Goal: Task Accomplishment & Management: Complete application form

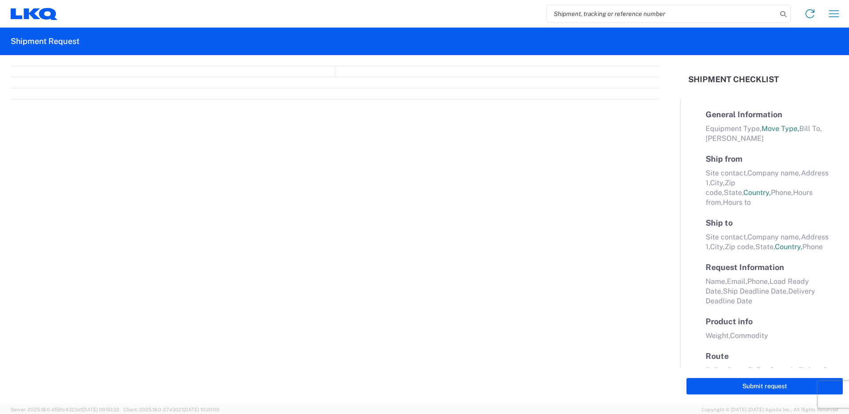
select select "FULL"
select select "LBS"
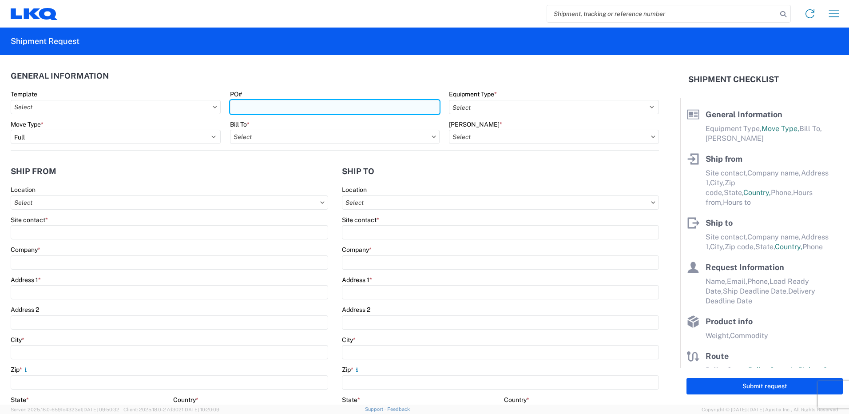
click at [324, 102] on input "PO#" at bounding box center [335, 107] width 210 height 14
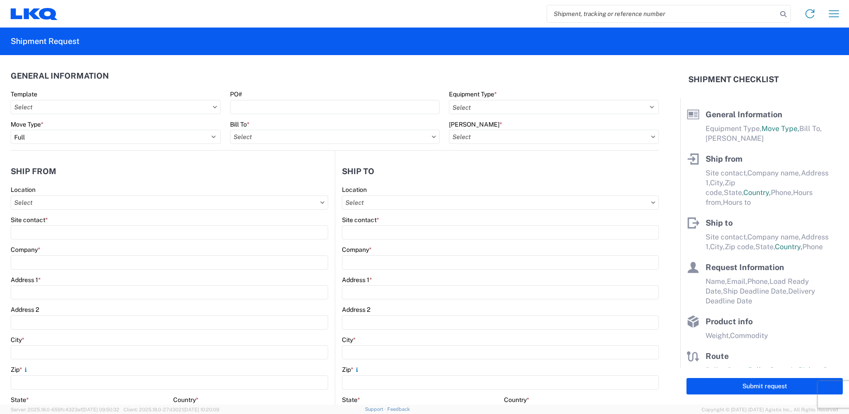
click at [566, 11] on input "search" at bounding box center [662, 13] width 230 height 17
type input "57084"
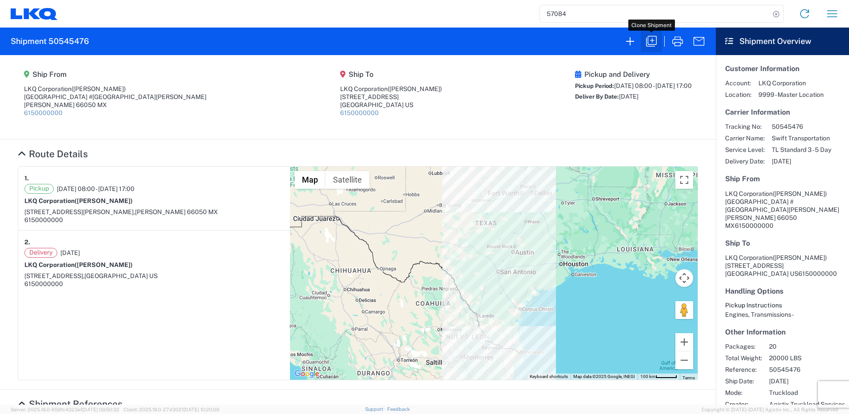
click at [650, 39] on icon "button" at bounding box center [651, 41] width 14 height 14
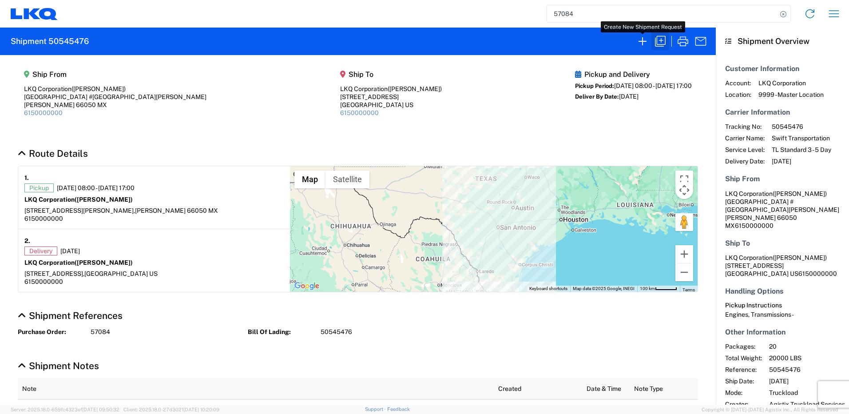
select select "FULL"
select select "US"
select select "LBS"
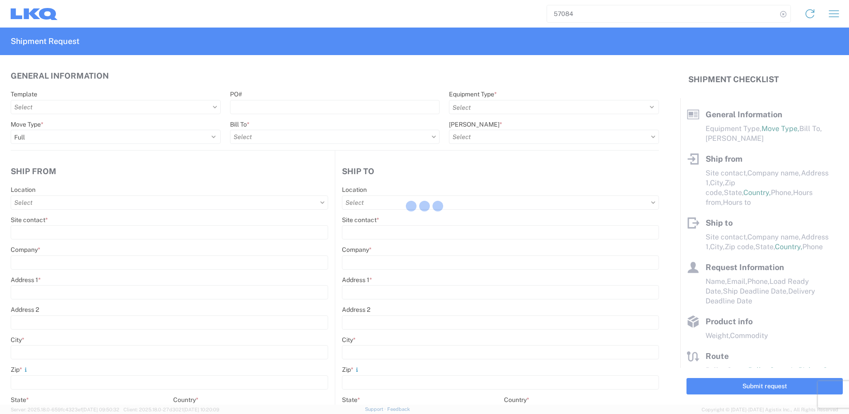
select select "STDV"
type input "[PERSON_NAME]"
type input "LKQ Corporation"
type input "[GEOGRAPHIC_DATA] #[GEOGRAPHIC_DATA][PERSON_NAME]"
type input "[PERSON_NAME]"
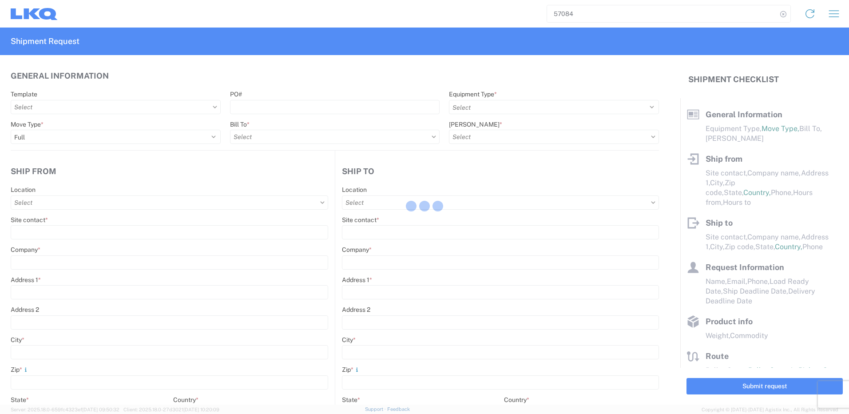
type input "66050"
type input "[PERSON_NAME]"
type input "LKQ Corporation"
type input "[STREET_ADDRESS]"
type input "[GEOGRAPHIC_DATA]"
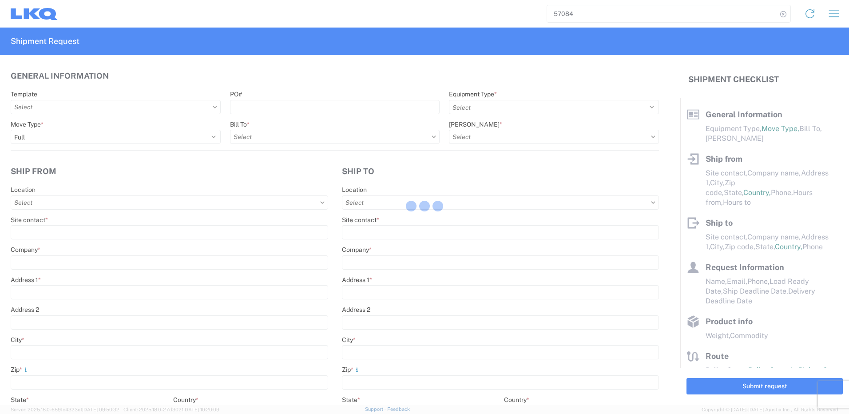
type input "75050"
type input "[PERSON_NAME]"
type input "[EMAIL_ADDRESS][DOMAIN_NAME]"
type input "82218326"
type input "[DATE]"
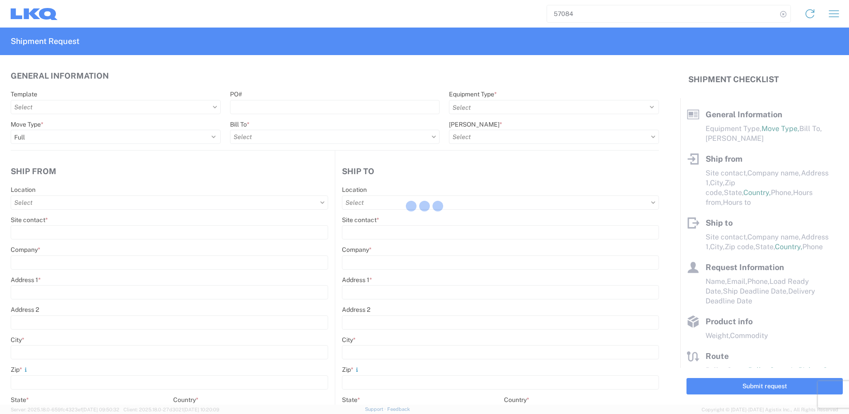
type input "[DATE]"
type textarea "SWIFT/TRANSMEX"
type input "20000"
type input "Engines, Transmissions"
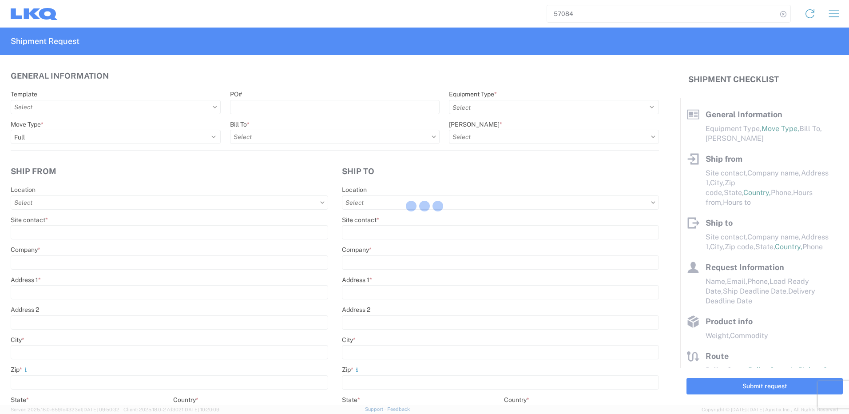
type input "20"
type input "1"
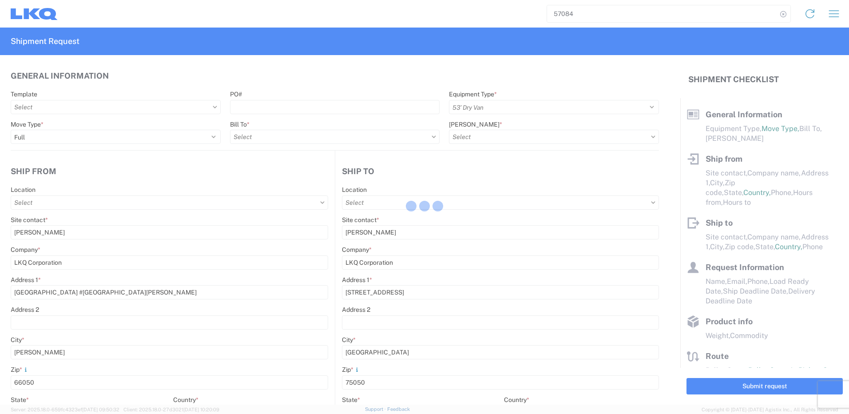
select select "MX"
select select "US"
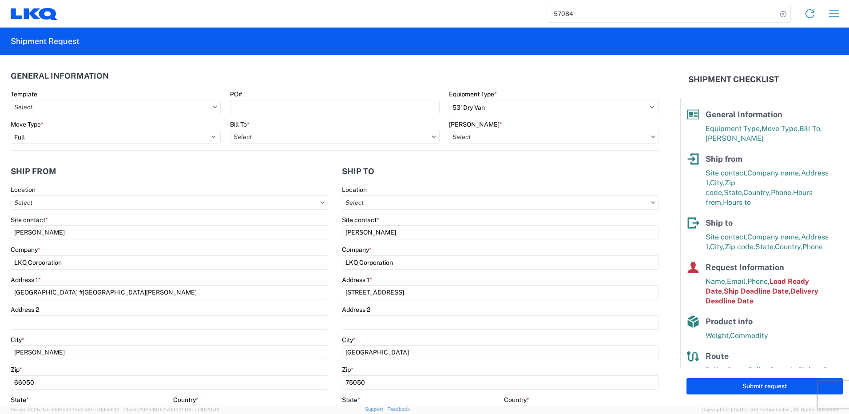
type input "1882 - North American ATK Corporation"
type input "1883 - Vege de Mexico S.A. de C.V"
type input "1882 - North American ATK Corporation"
type input "1882-3300-50180-0000 - 1882 Freight In - Parts, 1882-3300-50180-0000 - 1882 Fre…"
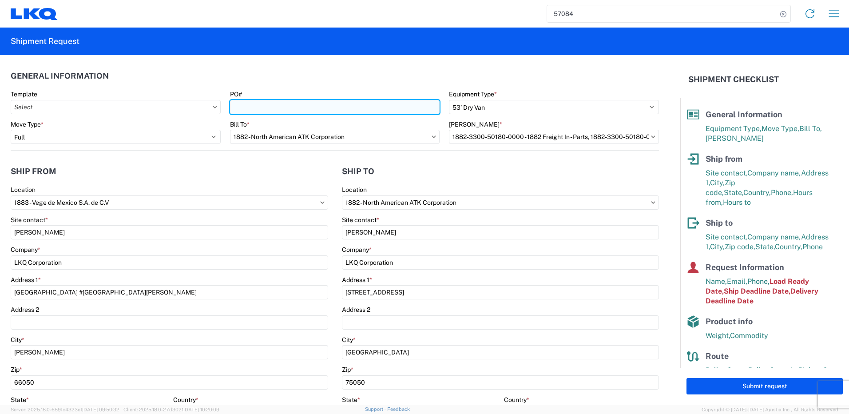
click at [329, 103] on input "PO#" at bounding box center [335, 107] width 210 height 14
paste input "59628"
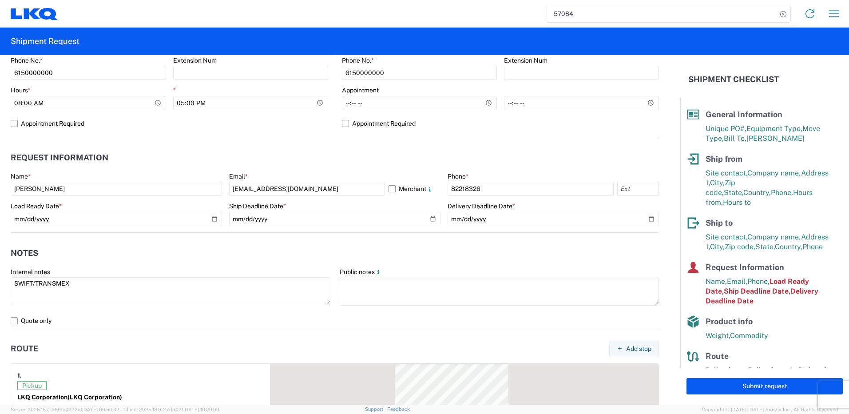
scroll to position [399, 0]
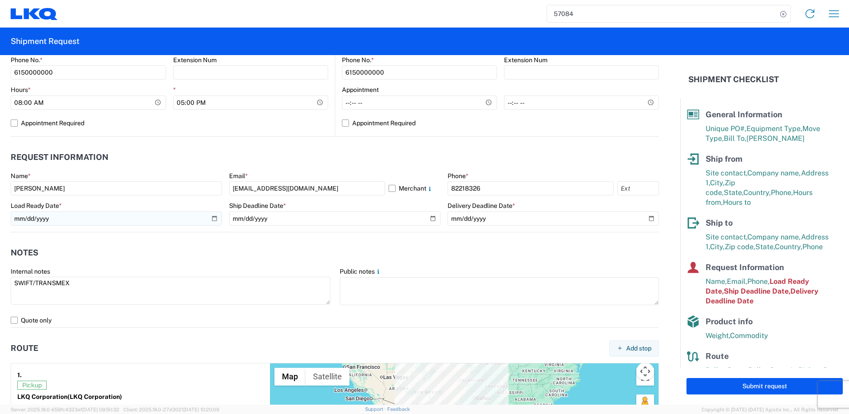
type input "59628"
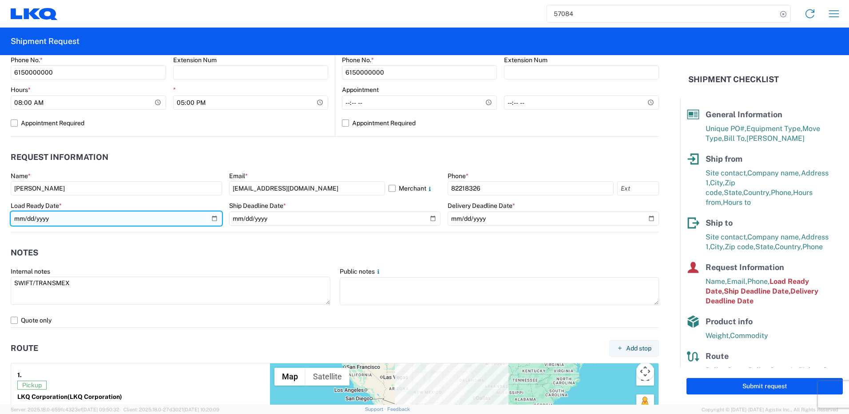
click at [214, 217] on input "[DATE]" at bounding box center [116, 218] width 211 height 14
type input "[DATE]"
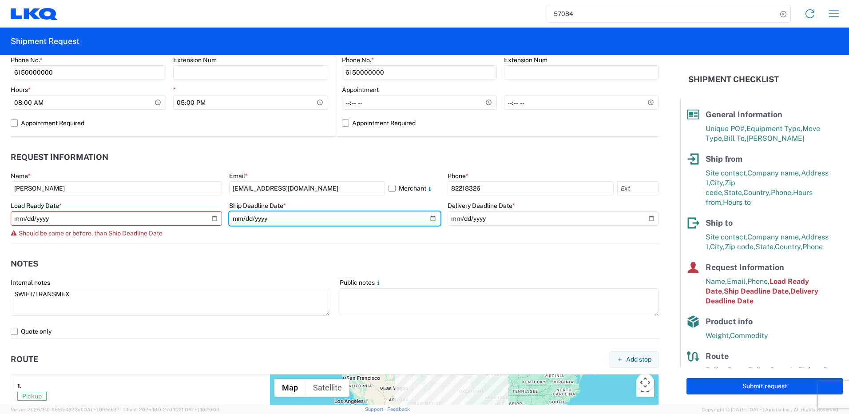
click at [427, 218] on input "[DATE]" at bounding box center [334, 218] width 211 height 14
type input "[DATE]"
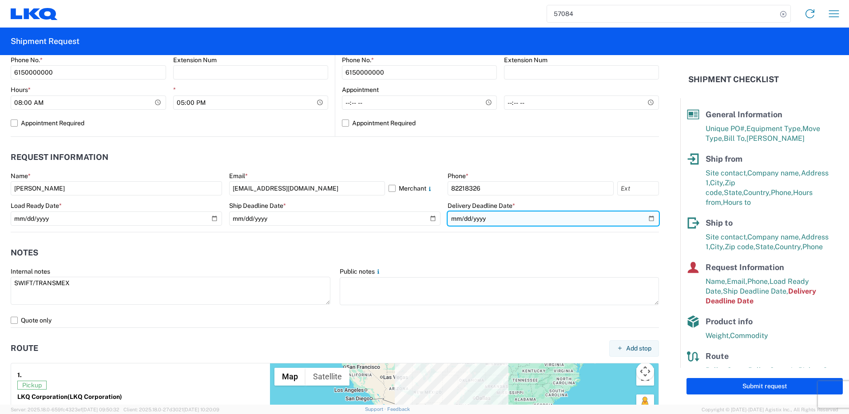
click at [644, 220] on input "[DATE]" at bounding box center [552, 218] width 211 height 14
type input "[DATE]"
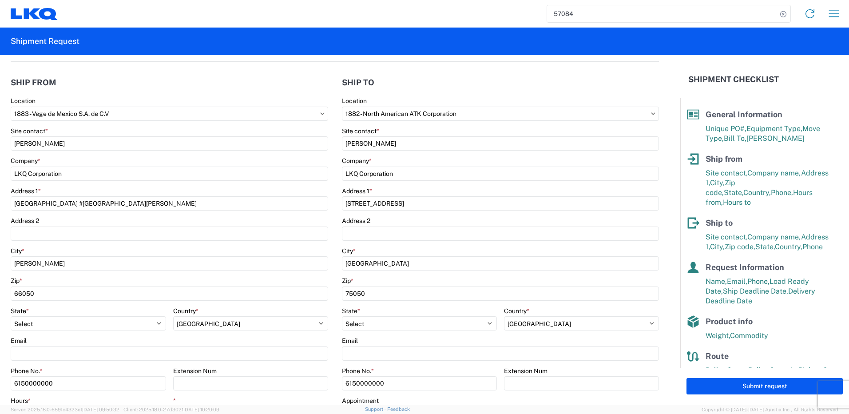
scroll to position [0, 0]
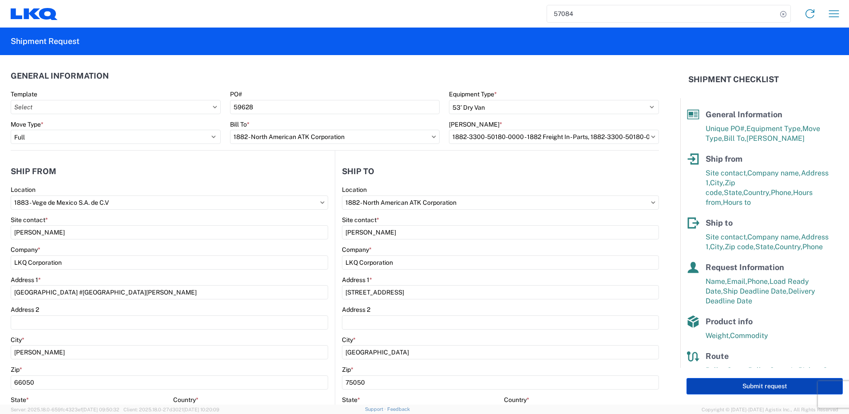
click at [738, 387] on button "Submit request" at bounding box center [764, 386] width 156 height 16
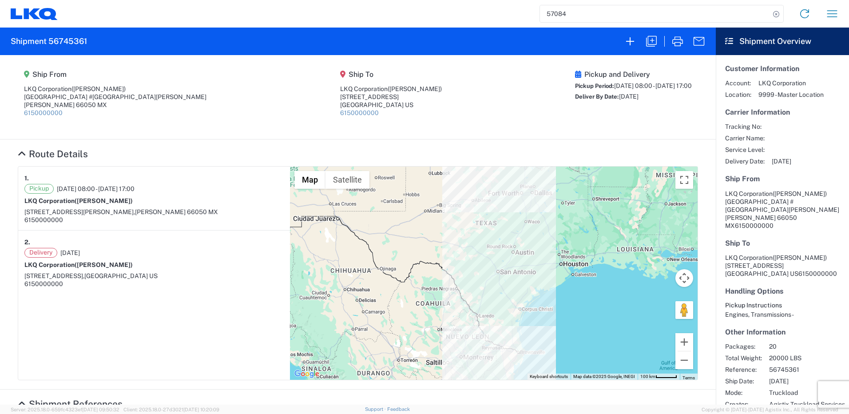
click at [63, 38] on h2 "Shipment 56745361" at bounding box center [49, 41] width 76 height 11
copy h2 "56745361"
